Goal: Complete application form: Complete application form

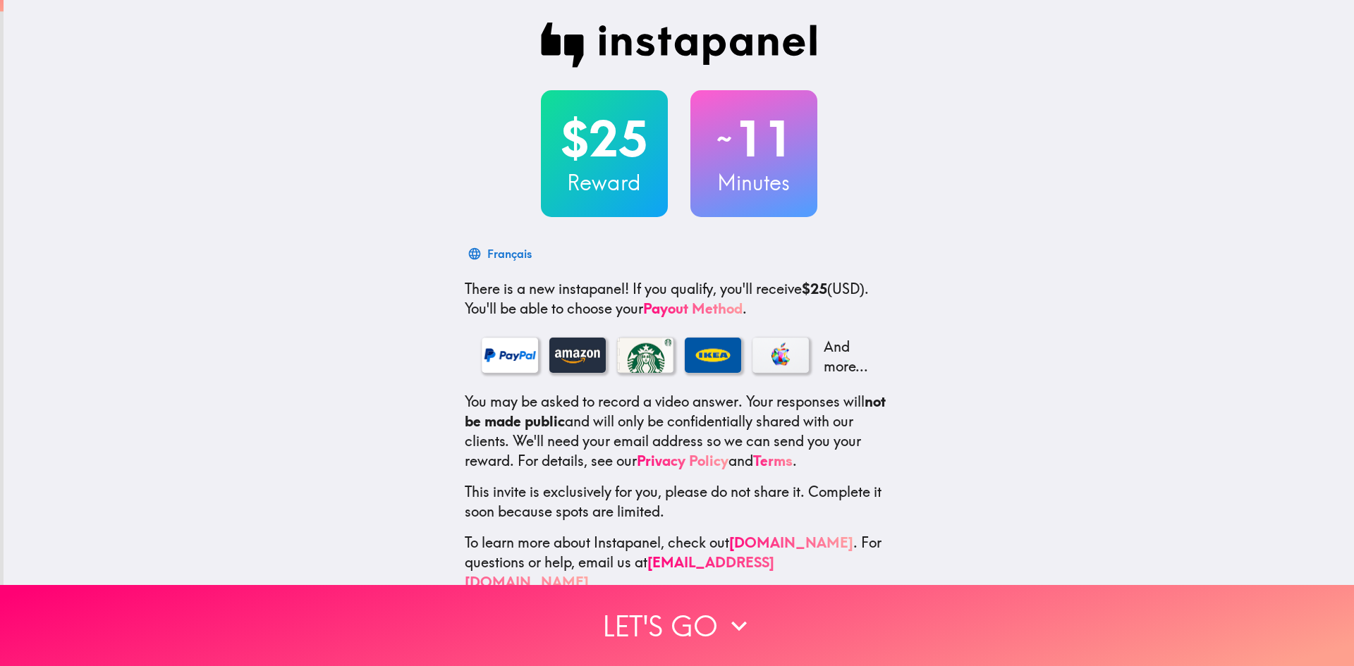
scroll to position [20, 0]
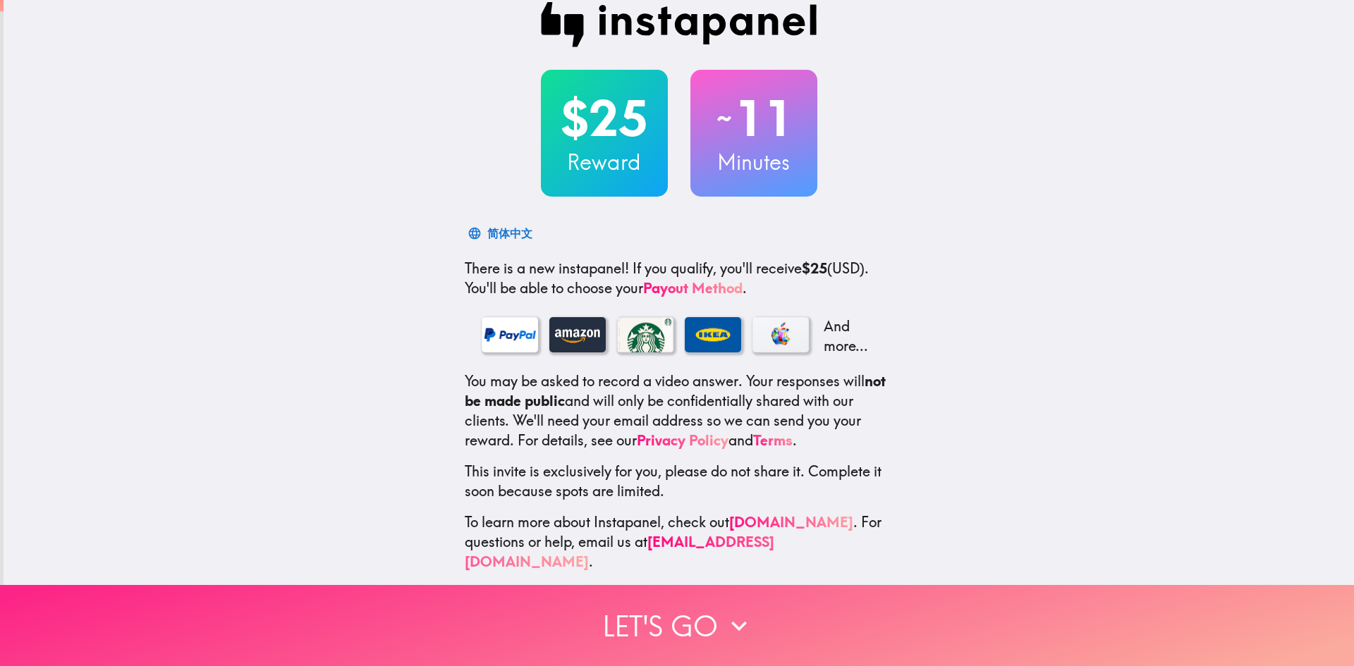
click at [677, 613] on button "Let's go" at bounding box center [677, 625] width 1354 height 81
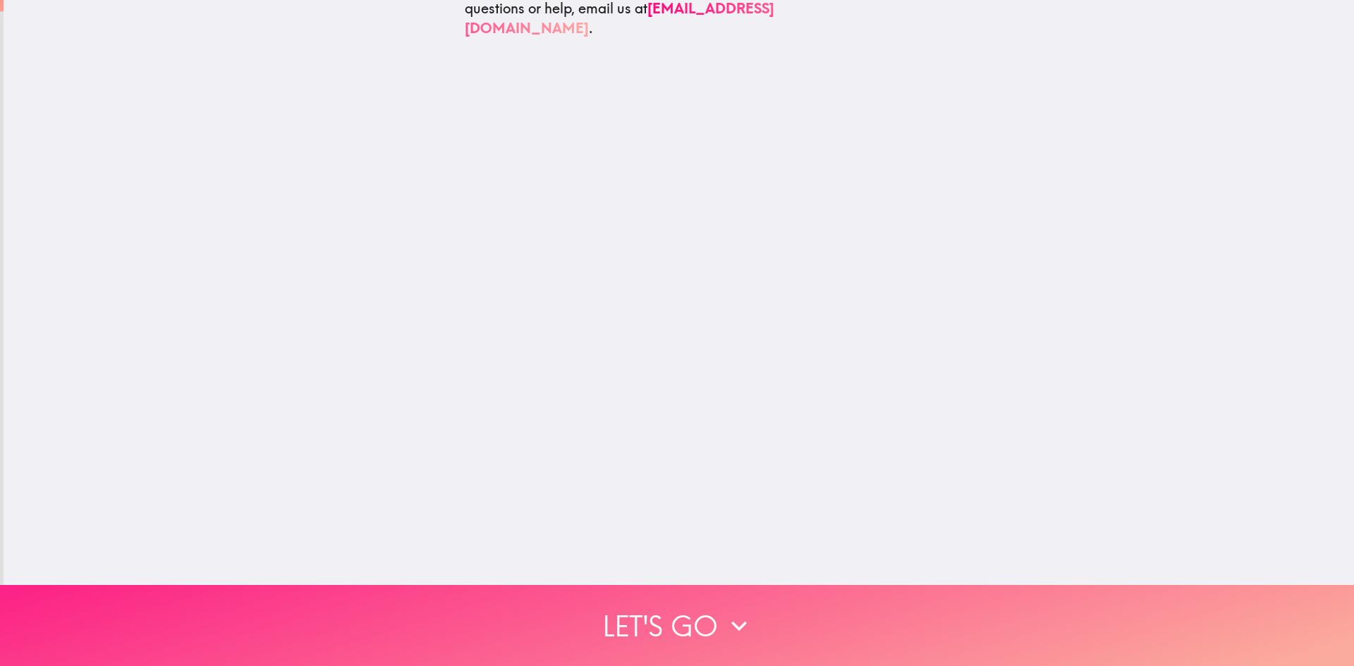
scroll to position [0, 0]
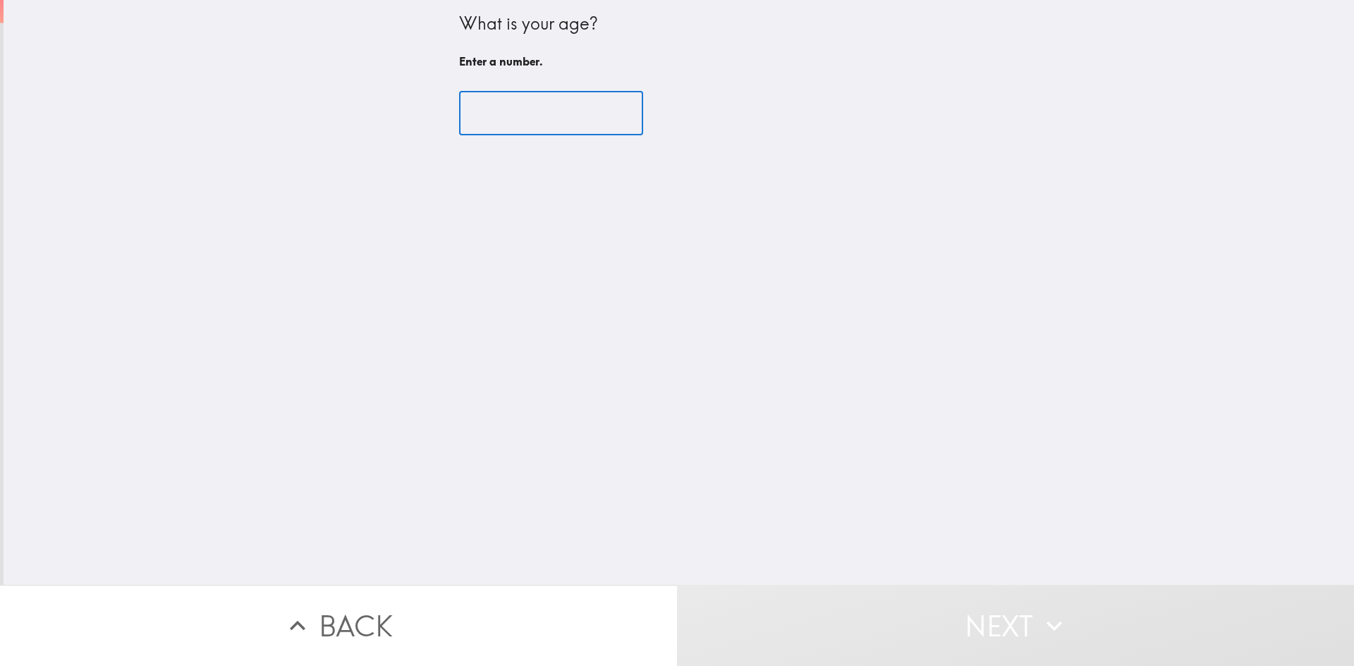
click at [520, 116] on input "number" at bounding box center [551, 114] width 184 height 44
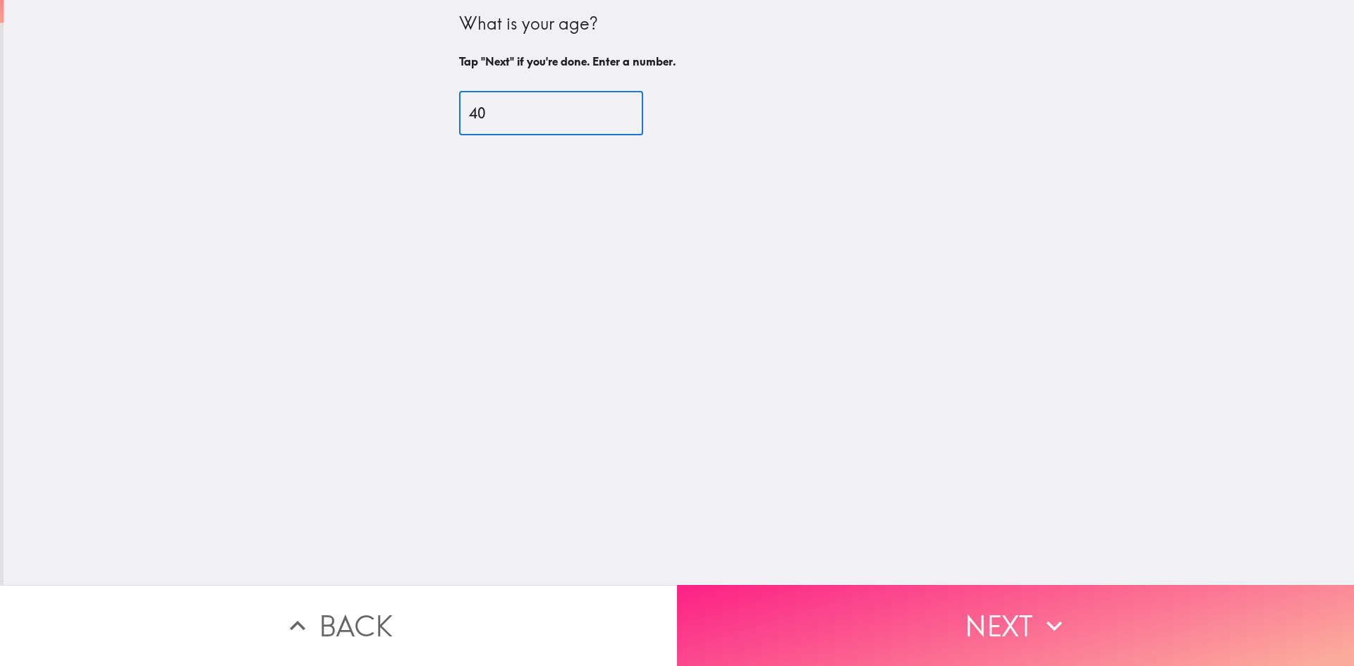
type input "40"
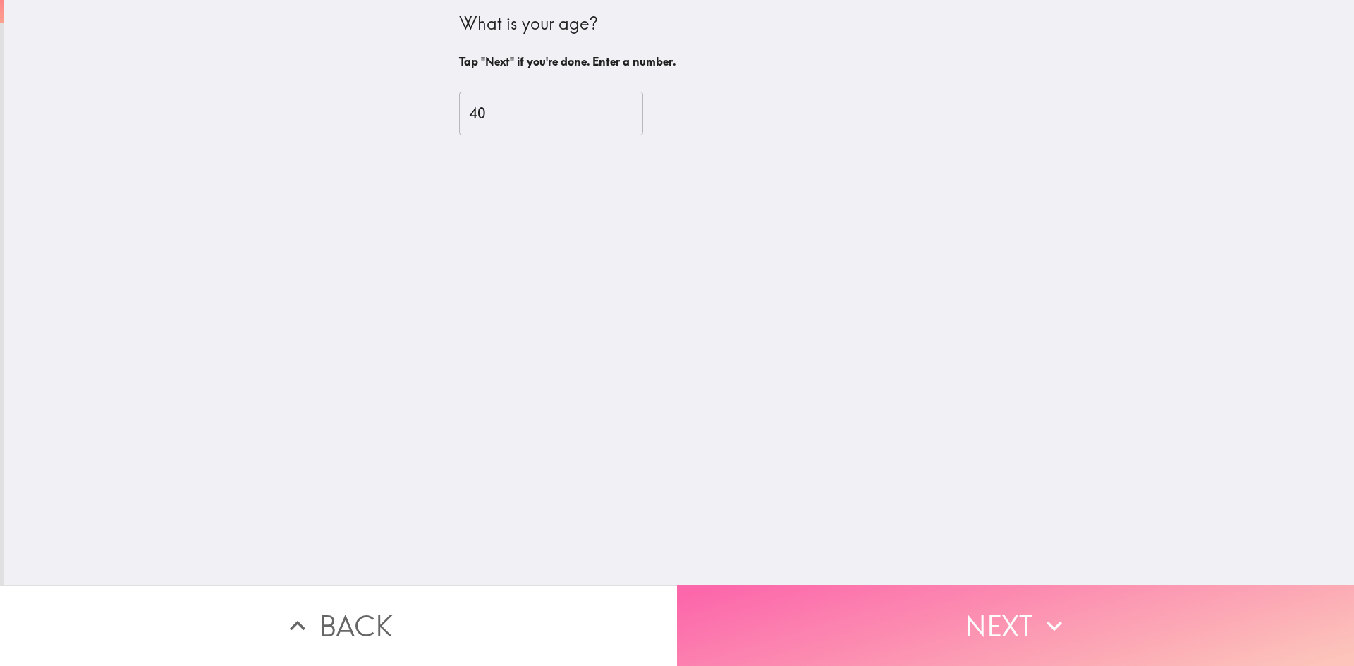
click at [984, 606] on button "Next" at bounding box center [1015, 625] width 677 height 81
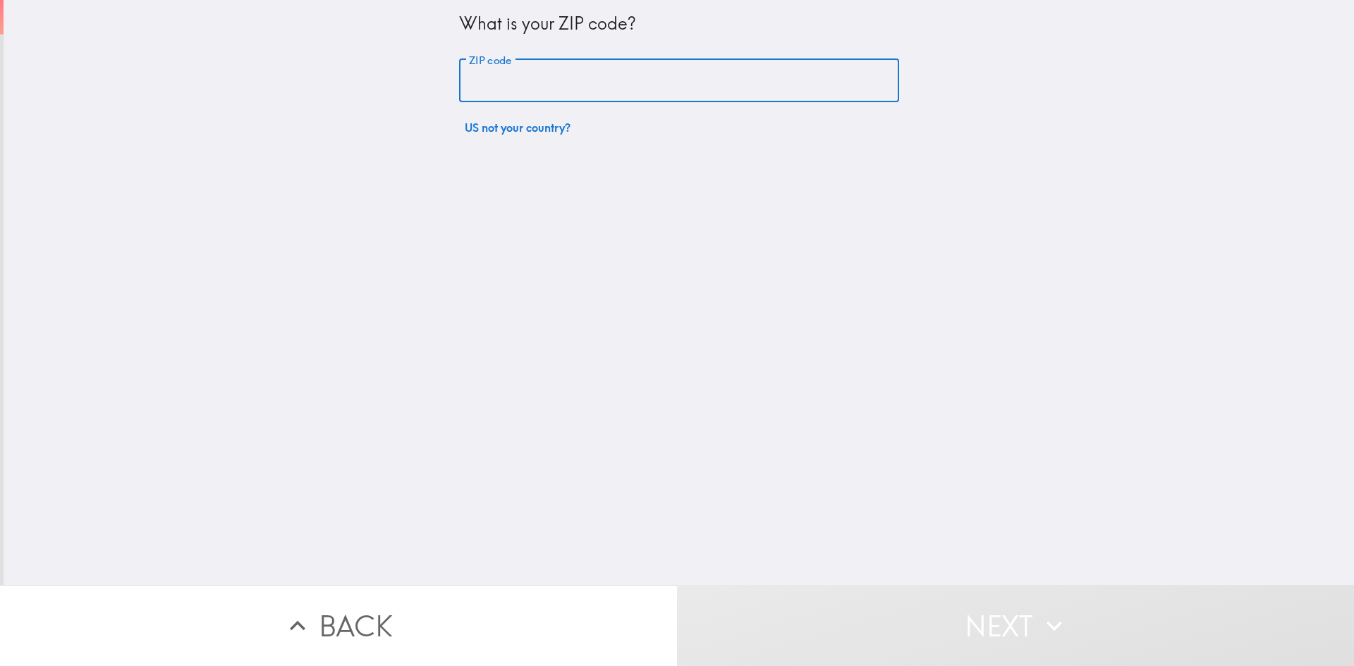
click at [547, 74] on input "ZIP code" at bounding box center [679, 81] width 440 height 44
type input "43026"
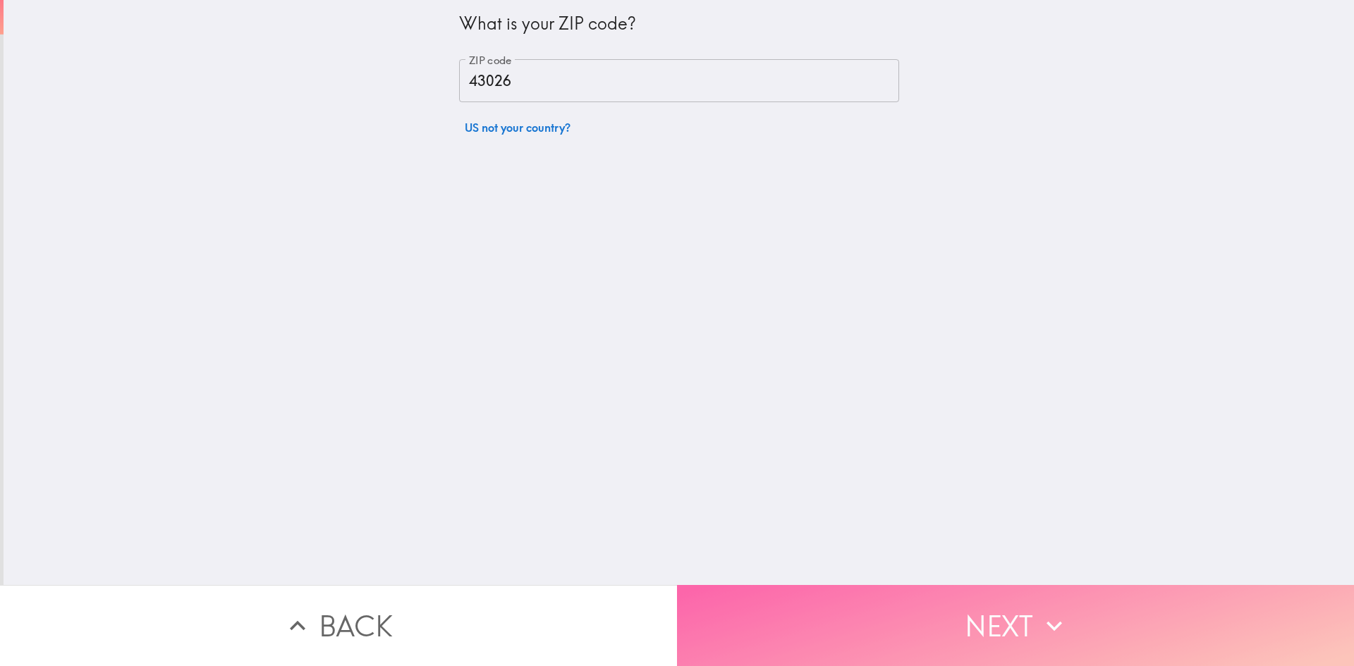
click at [932, 624] on button "Next" at bounding box center [1015, 625] width 677 height 81
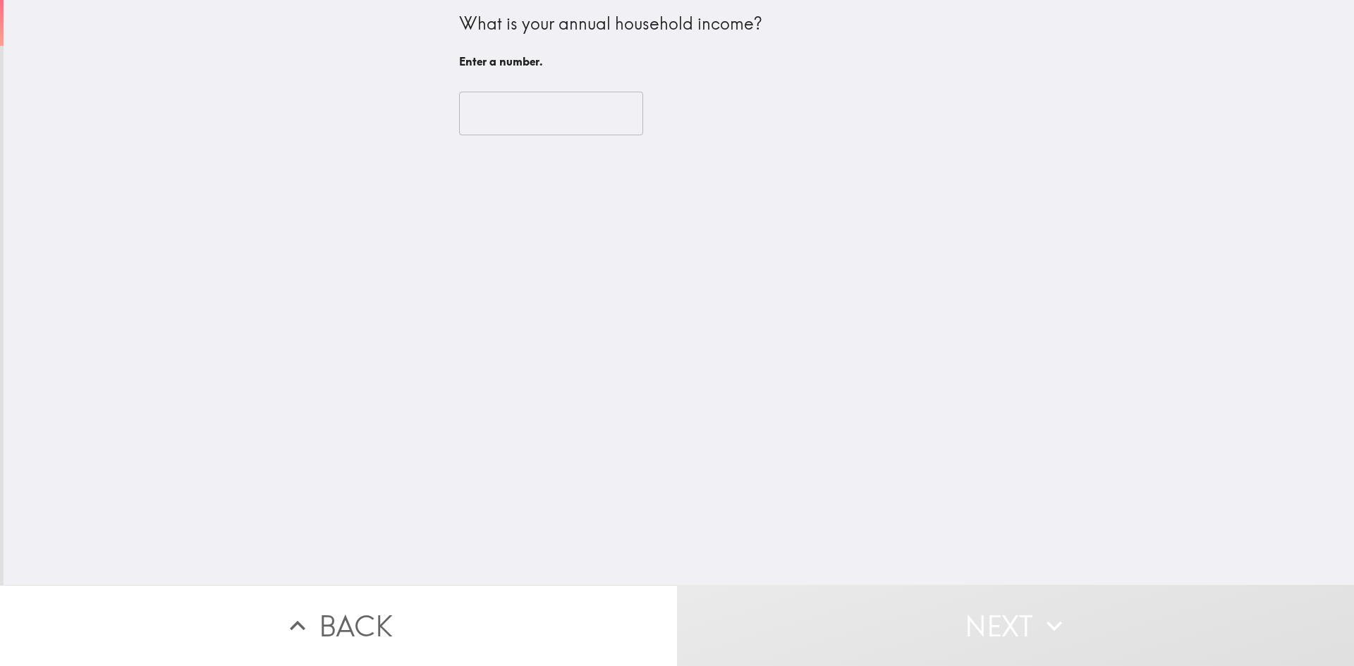
click at [529, 108] on input "number" at bounding box center [551, 114] width 184 height 44
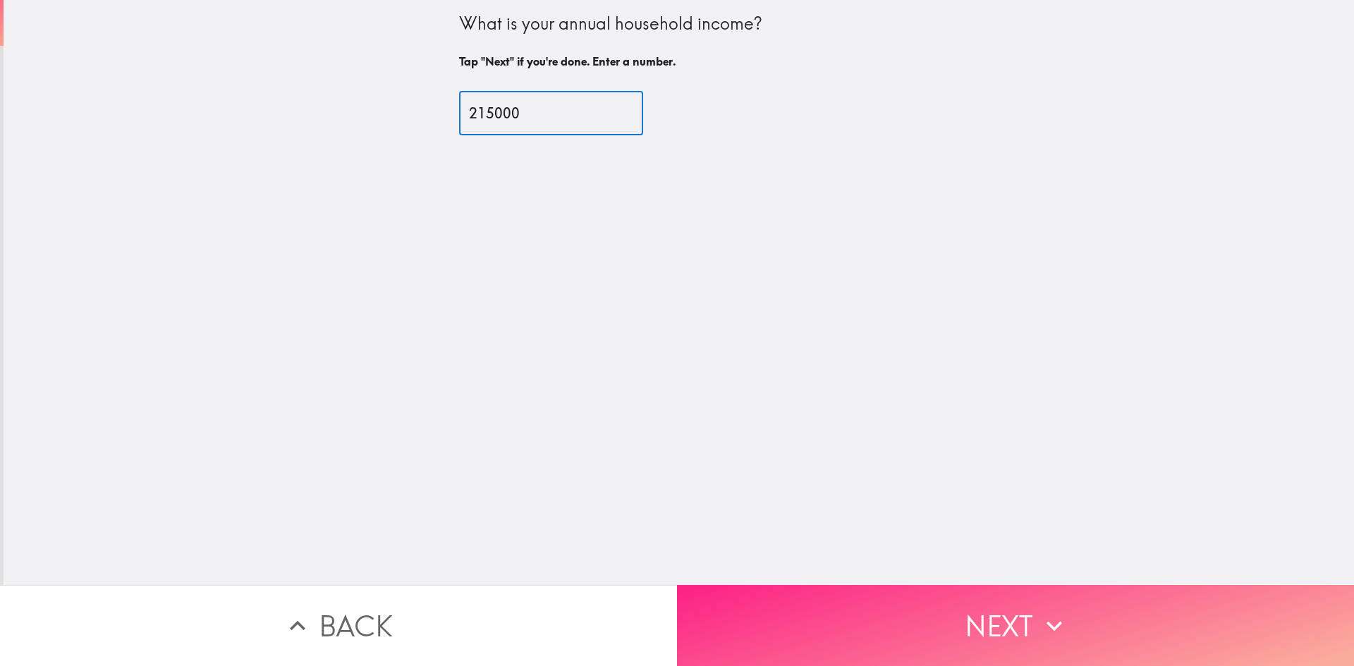
type input "215000"
click at [1023, 612] on button "Next" at bounding box center [1015, 625] width 677 height 81
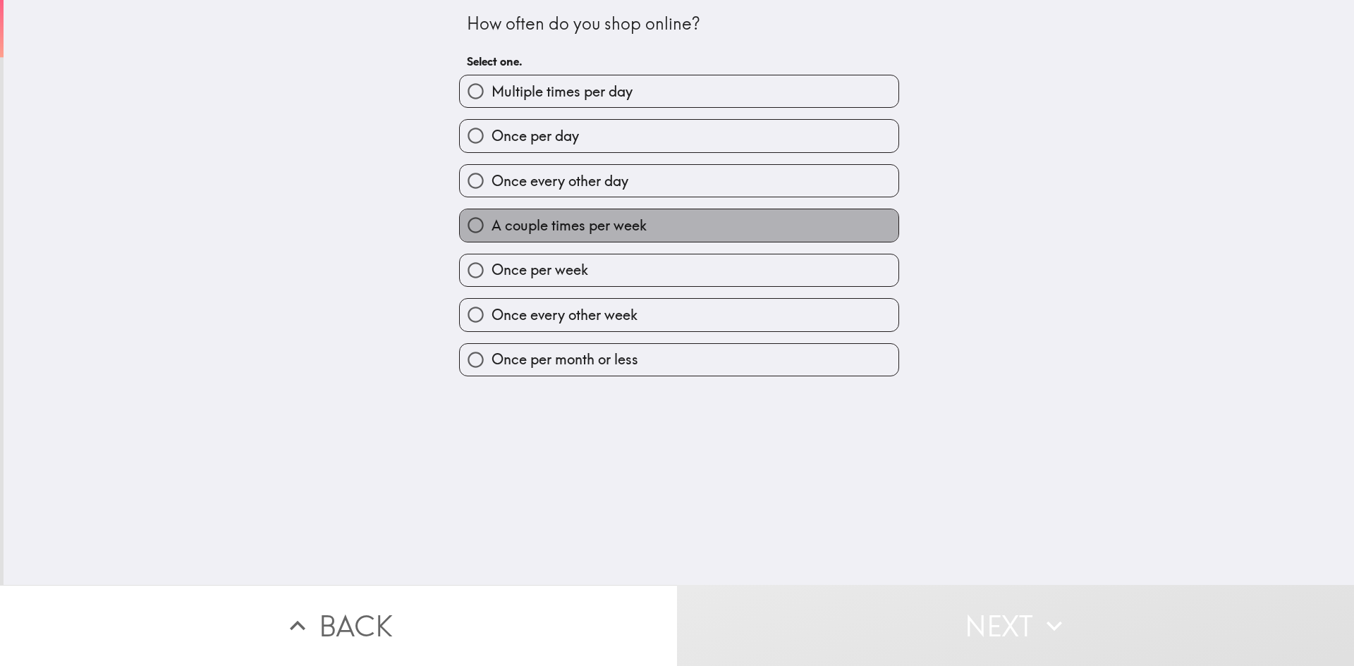
click at [595, 232] on span "A couple times per week" at bounding box center [569, 226] width 155 height 20
click at [492, 232] on input "A couple times per week" at bounding box center [476, 225] width 32 height 32
radio input "true"
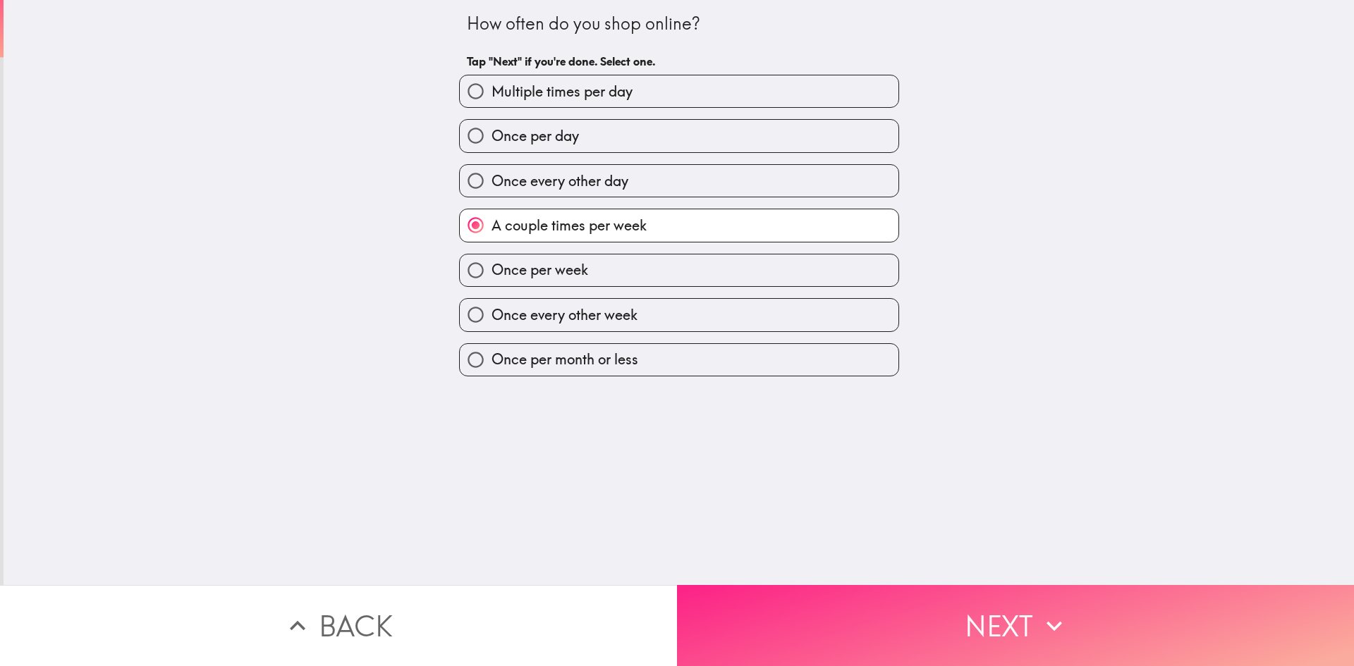
click at [853, 614] on button "Next" at bounding box center [1015, 625] width 677 height 81
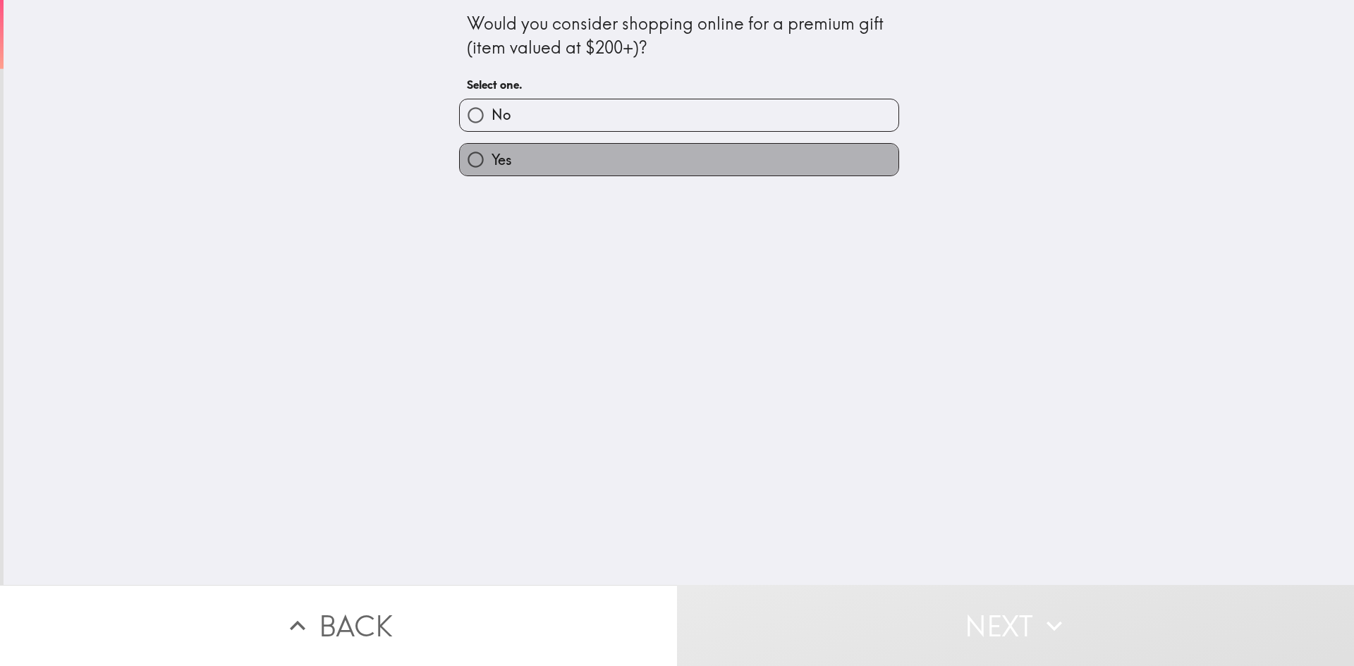
click at [579, 157] on label "Yes" at bounding box center [679, 160] width 439 height 32
click at [492, 157] on input "Yes" at bounding box center [476, 160] width 32 height 32
radio input "true"
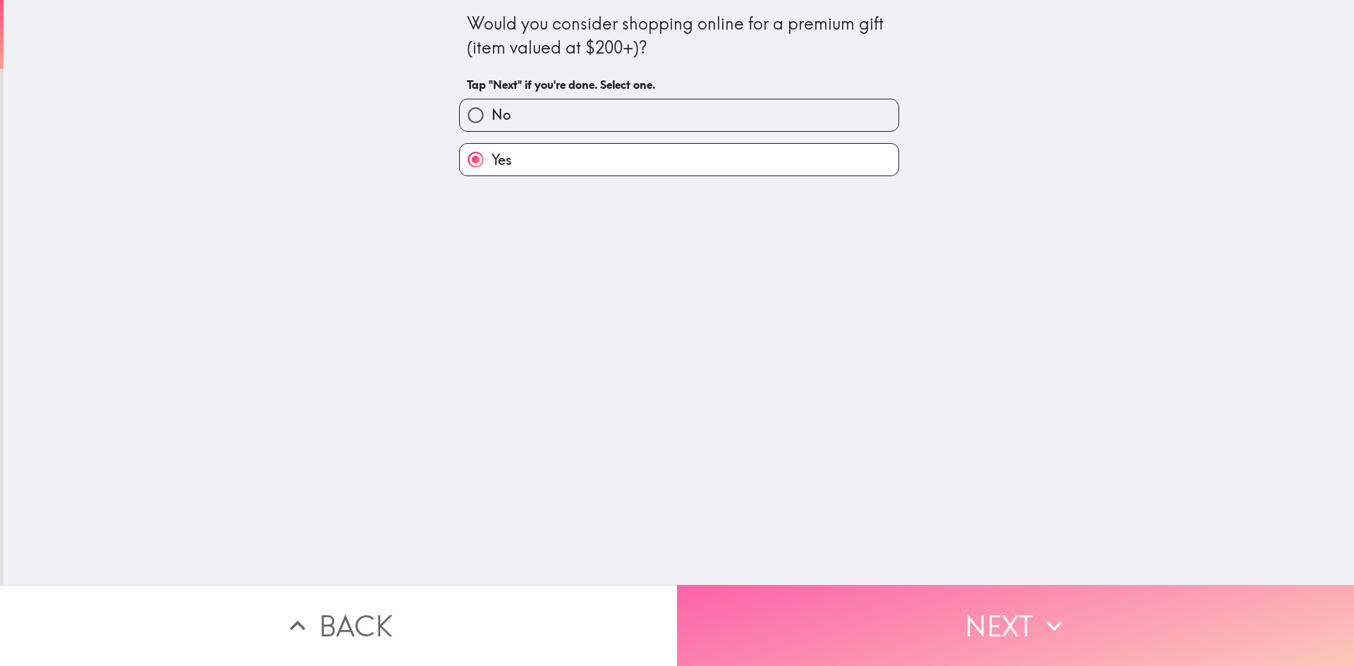
click at [901, 614] on button "Next" at bounding box center [1015, 625] width 677 height 81
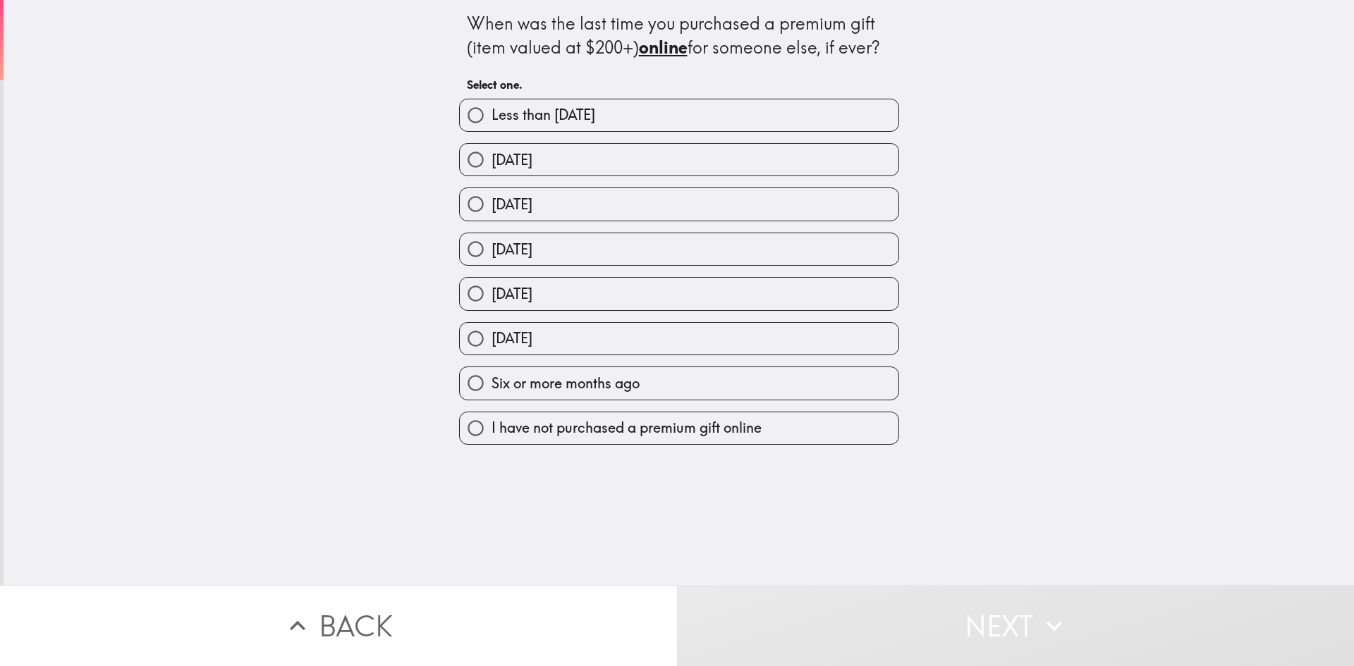
click at [572, 171] on label "[DATE]" at bounding box center [679, 160] width 439 height 32
click at [492, 171] on input "[DATE]" at bounding box center [476, 160] width 32 height 32
radio input "true"
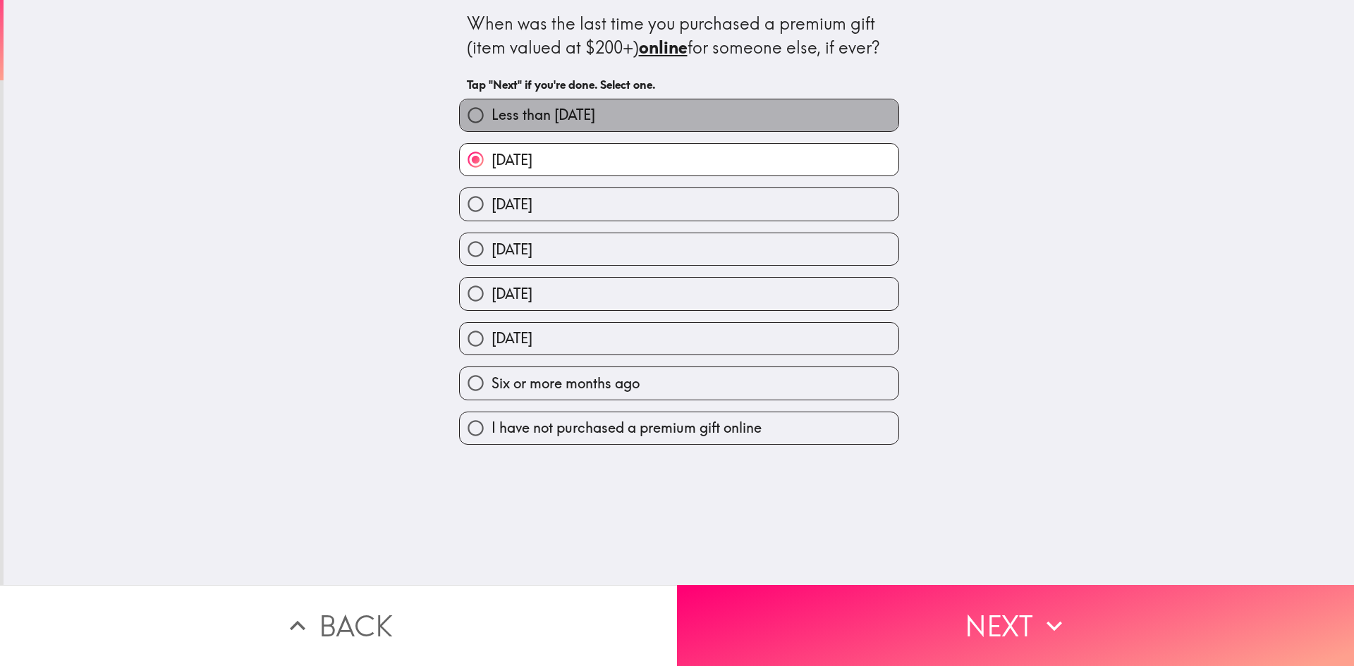
click at [739, 121] on label "Less than [DATE]" at bounding box center [679, 115] width 439 height 32
click at [492, 121] on input "Less than [DATE]" at bounding box center [476, 115] width 32 height 32
radio input "true"
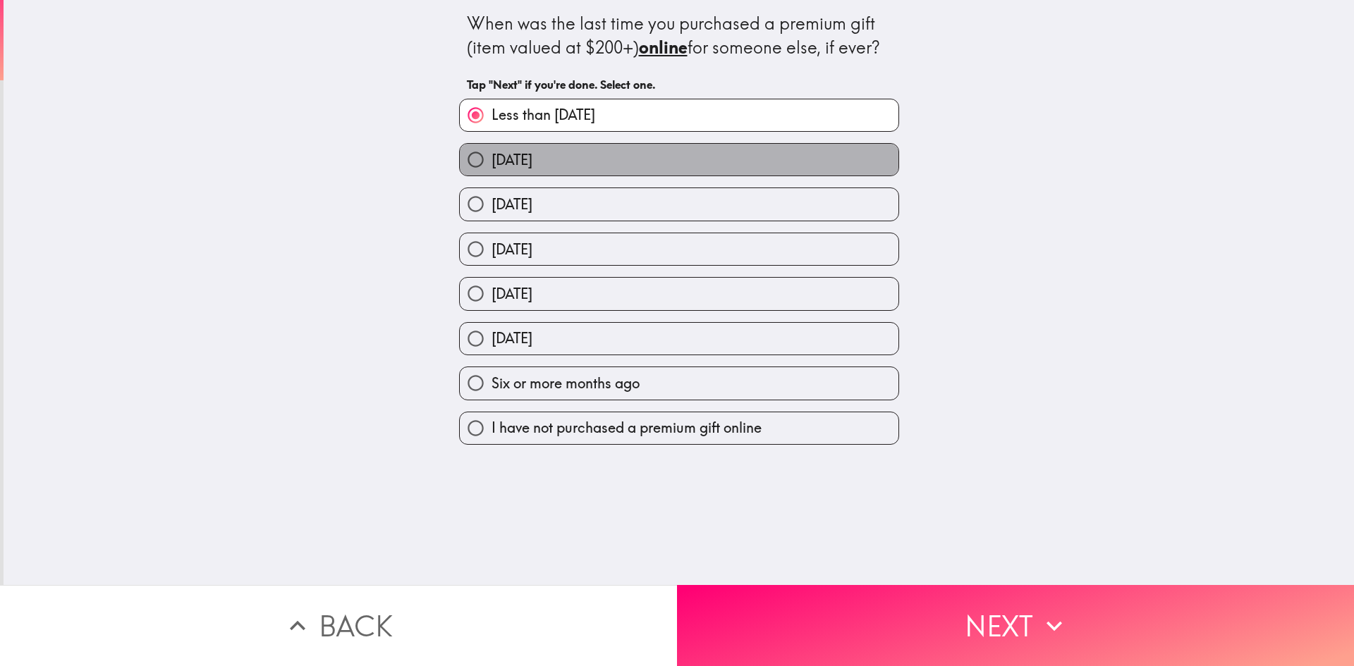
click at [732, 145] on label "[DATE]" at bounding box center [679, 160] width 439 height 32
click at [492, 145] on input "[DATE]" at bounding box center [476, 160] width 32 height 32
radio input "true"
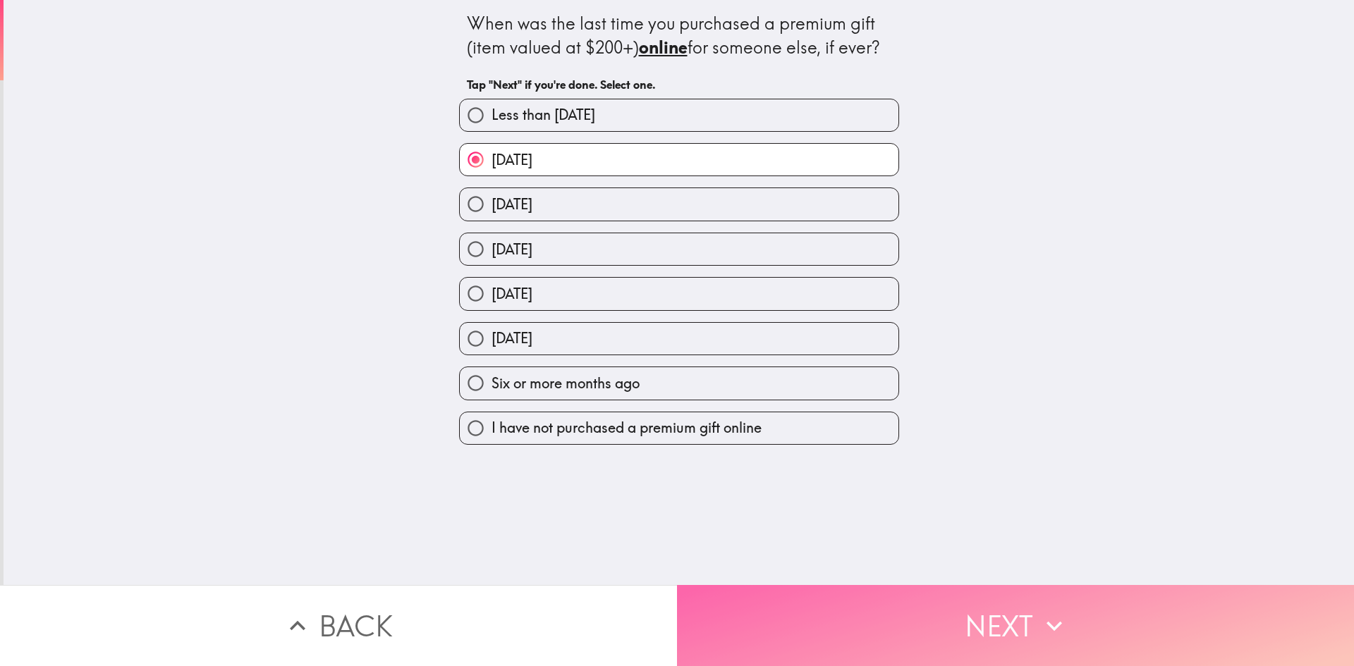
click at [930, 598] on button "Next" at bounding box center [1015, 625] width 677 height 81
